Goal: Find specific page/section

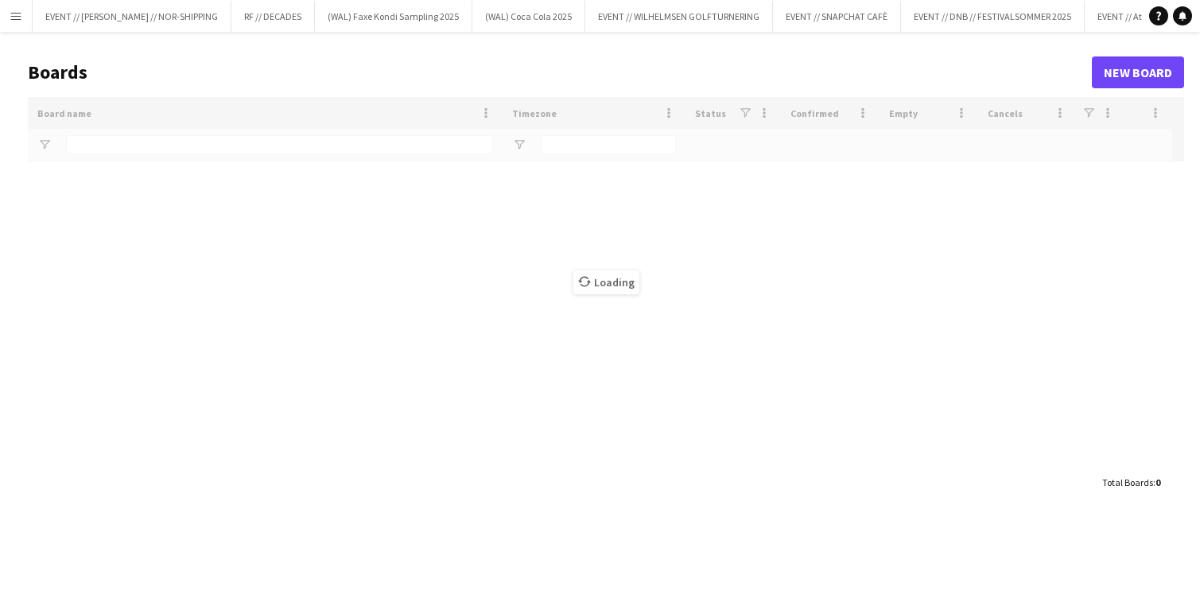
type input "******"
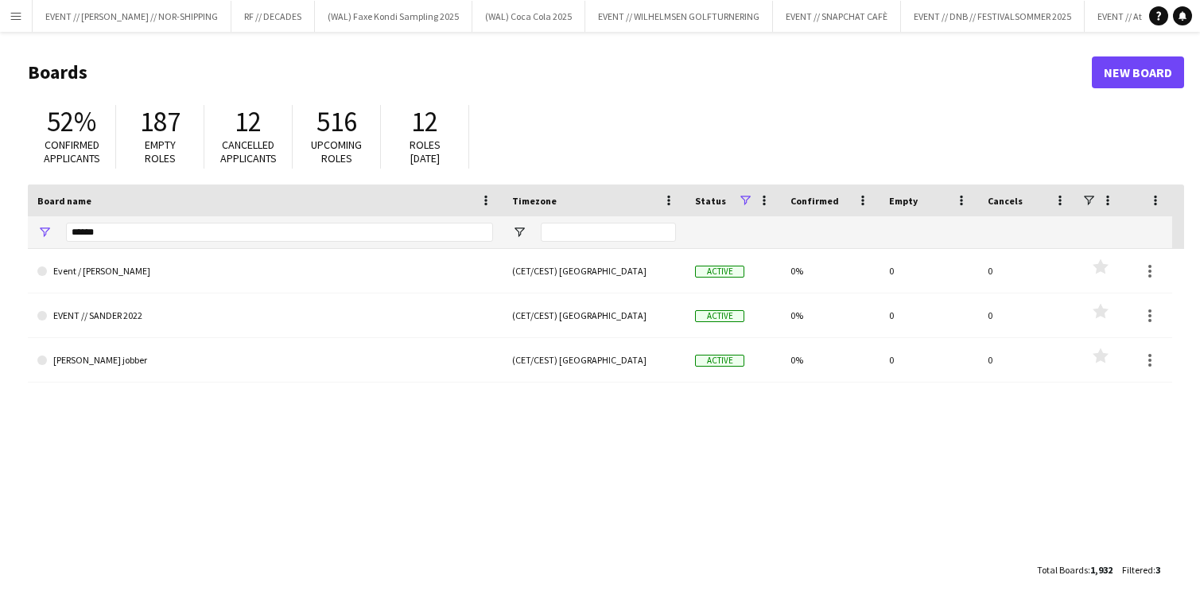
click at [16, 14] on app-icon "Menu" at bounding box center [16, 16] width 13 height 13
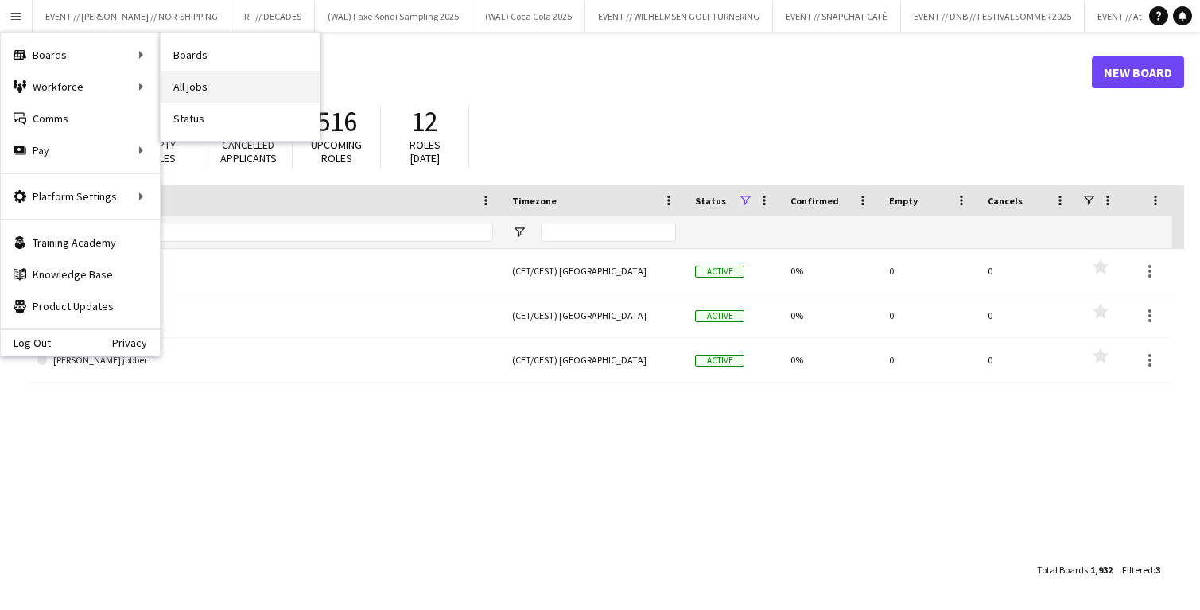
click at [202, 83] on link "All jobs" at bounding box center [240, 87] width 159 height 32
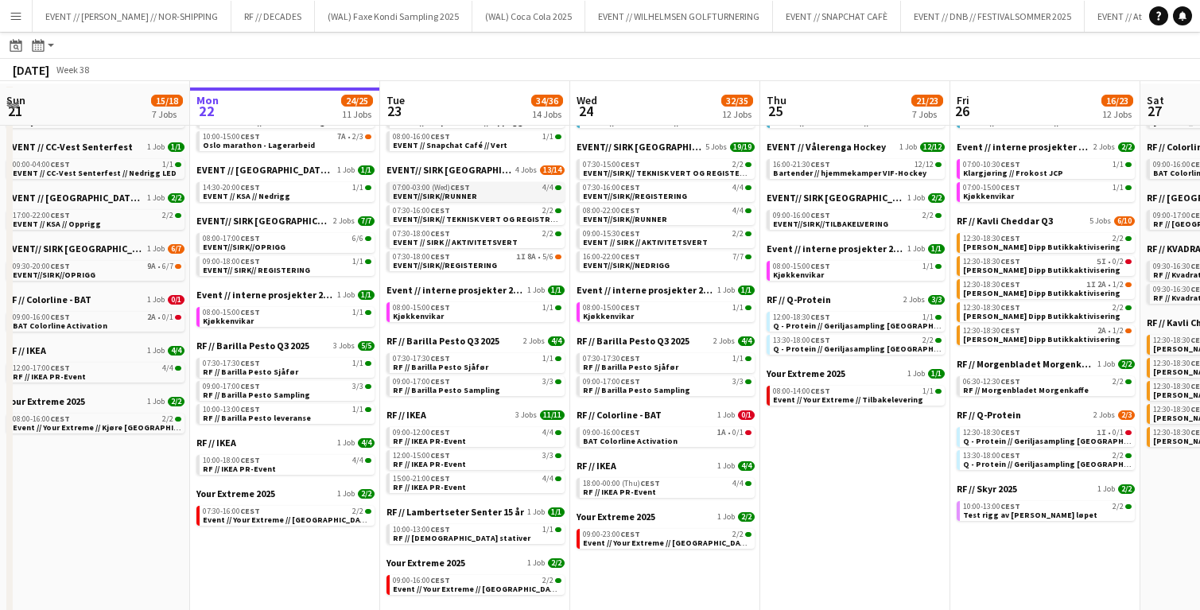
scroll to position [94, 0]
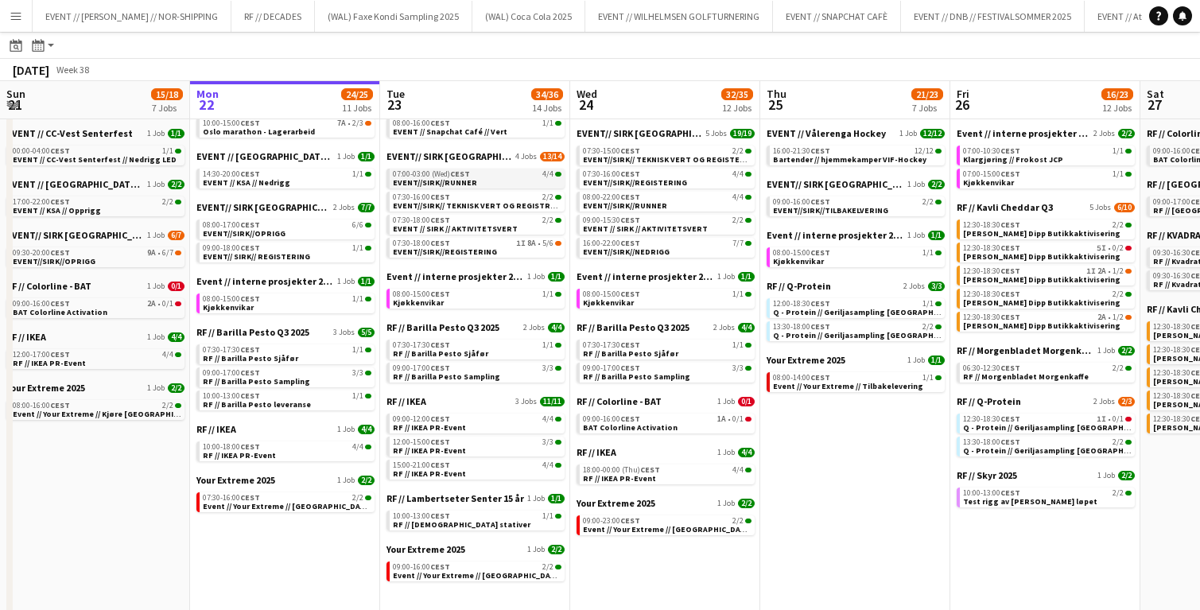
click at [479, 183] on link "07:00-03:00 (Wed) CEST 4/4 EVENT//SIRK//RUNNER" at bounding box center [477, 178] width 169 height 18
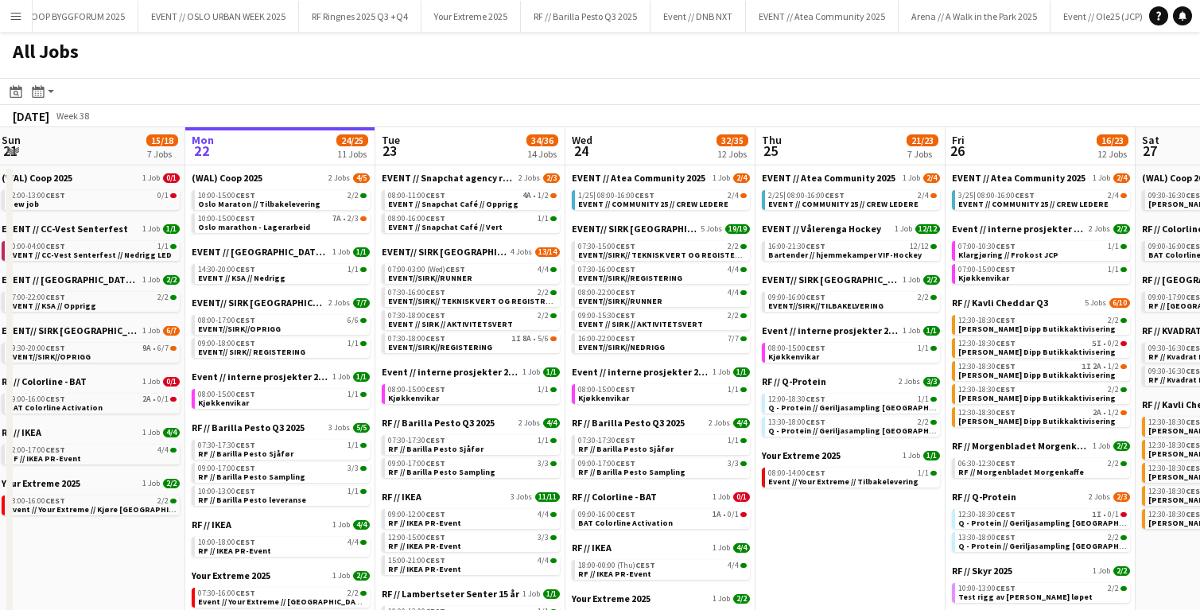
scroll to position [0, 1863]
click at [461, 21] on button "EVENT // Atea Community 2025 Close" at bounding box center [488, 16] width 153 height 31
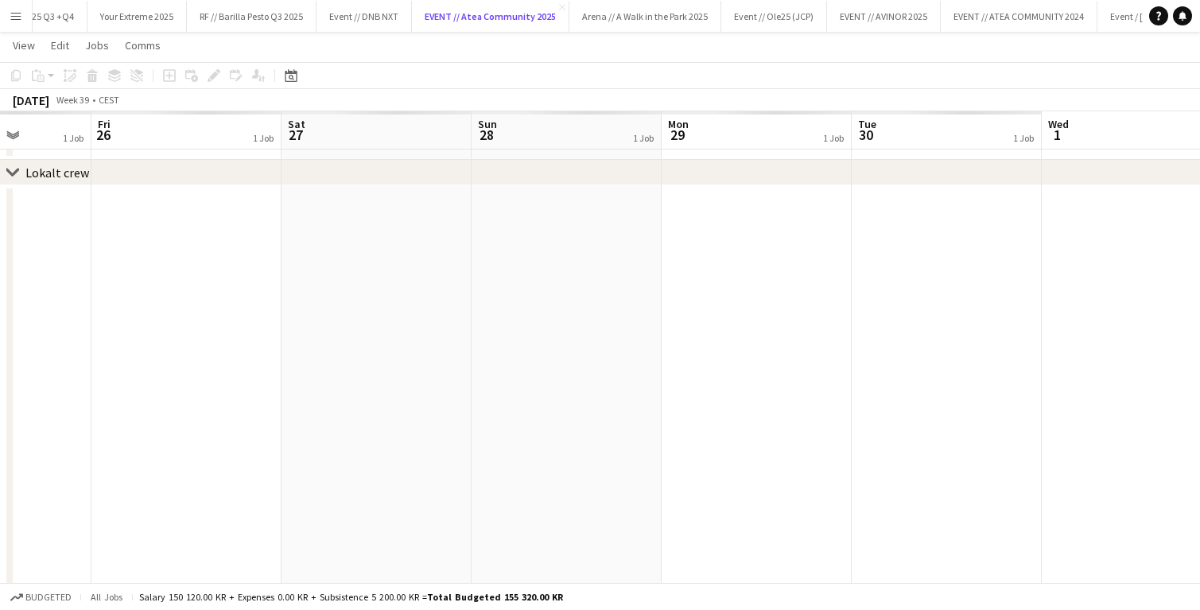
scroll to position [0, 453]
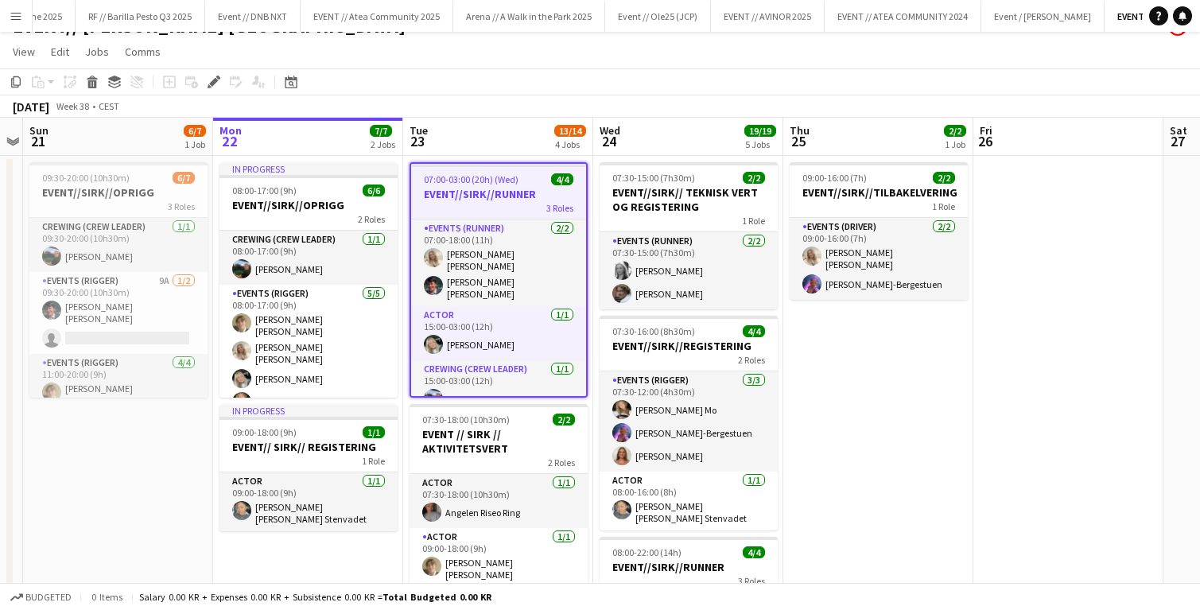
scroll to position [22, 0]
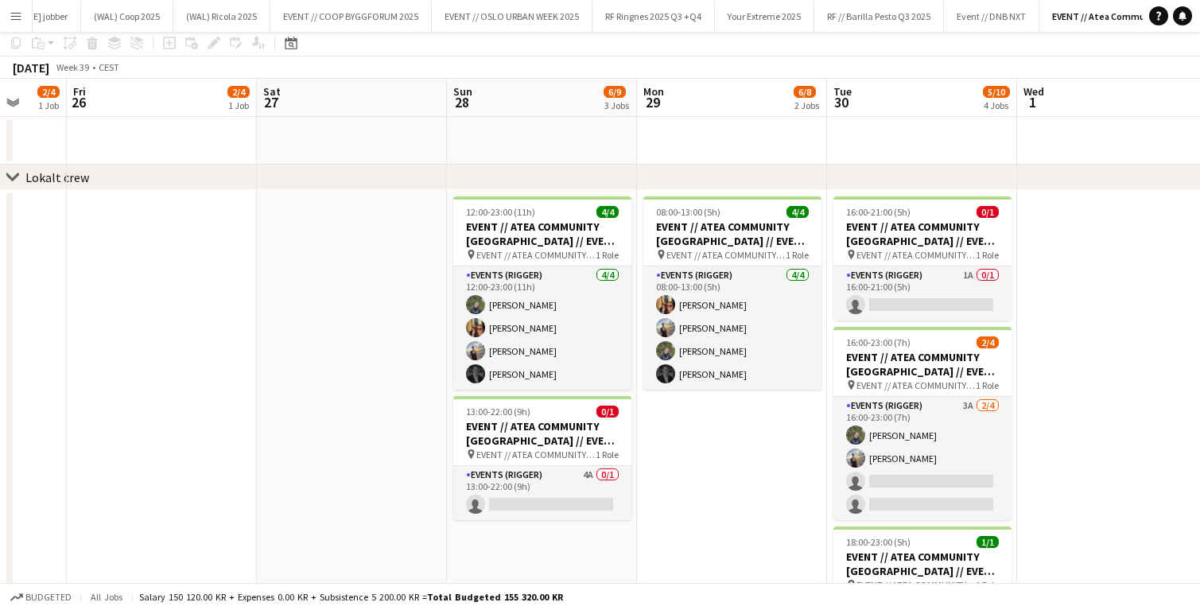
scroll to position [65, 0]
